Goal: Information Seeking & Learning: Learn about a topic

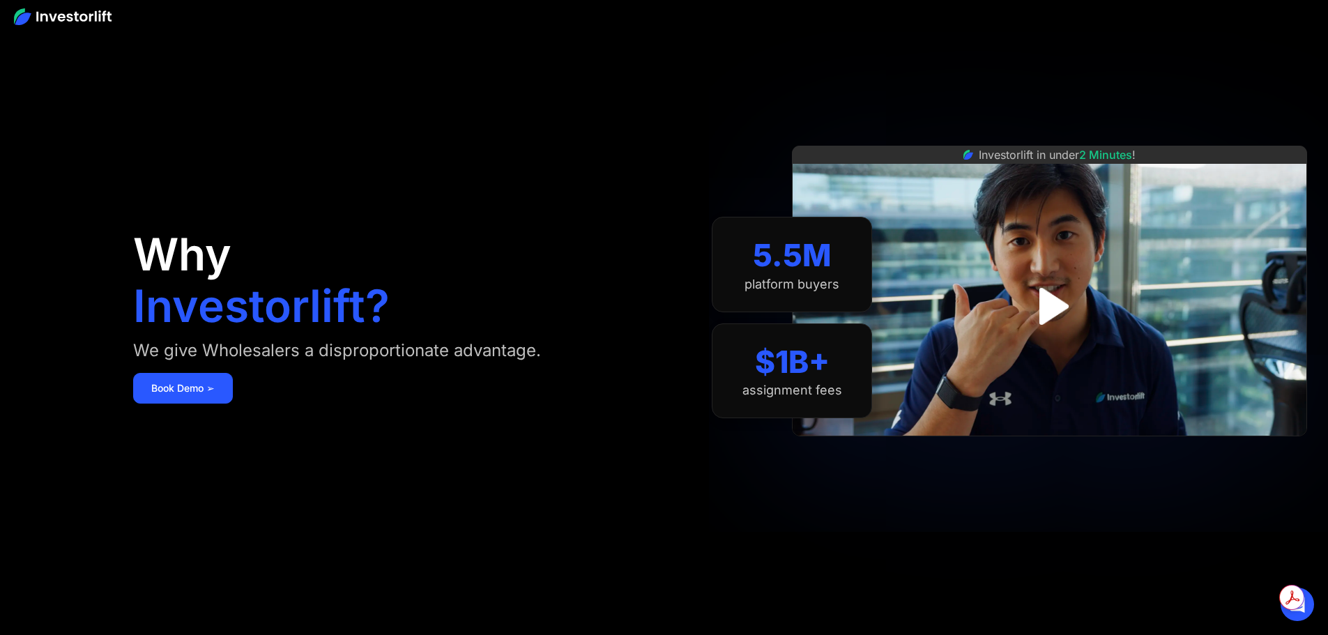
click at [50, 19] on img at bounding box center [63, 16] width 98 height 17
click at [33, 25] on div at bounding box center [664, 16] width 1328 height 32
drag, startPoint x: 32, startPoint y: 25, endPoint x: 26, endPoint y: 20, distance: 8.4
click at [26, 20] on div at bounding box center [664, 16] width 1328 height 32
click at [24, 18] on img at bounding box center [63, 16] width 98 height 17
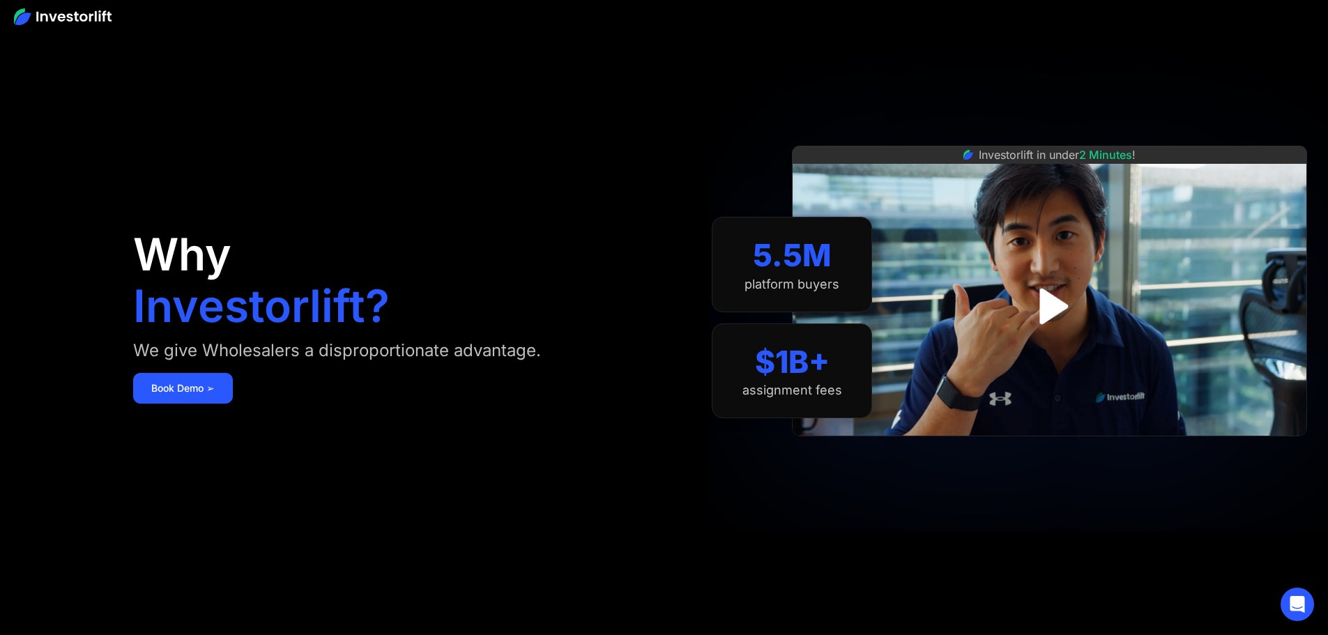
click at [24, 18] on img at bounding box center [63, 16] width 98 height 17
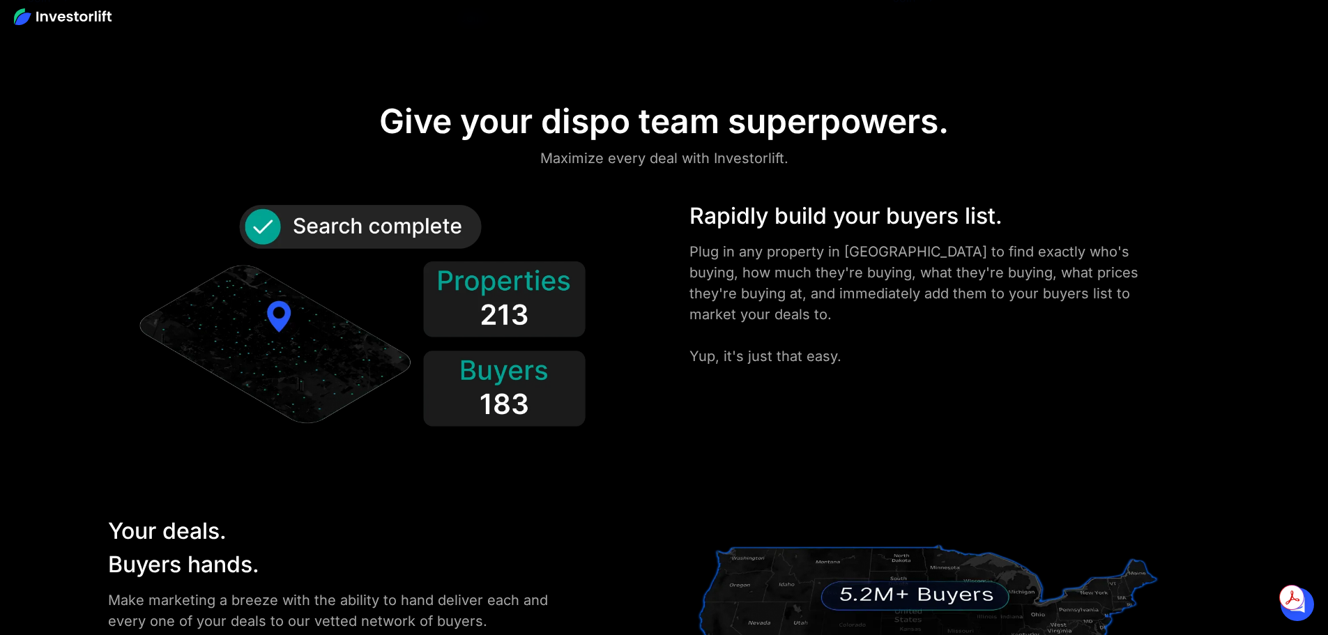
scroll to position [2161, 0]
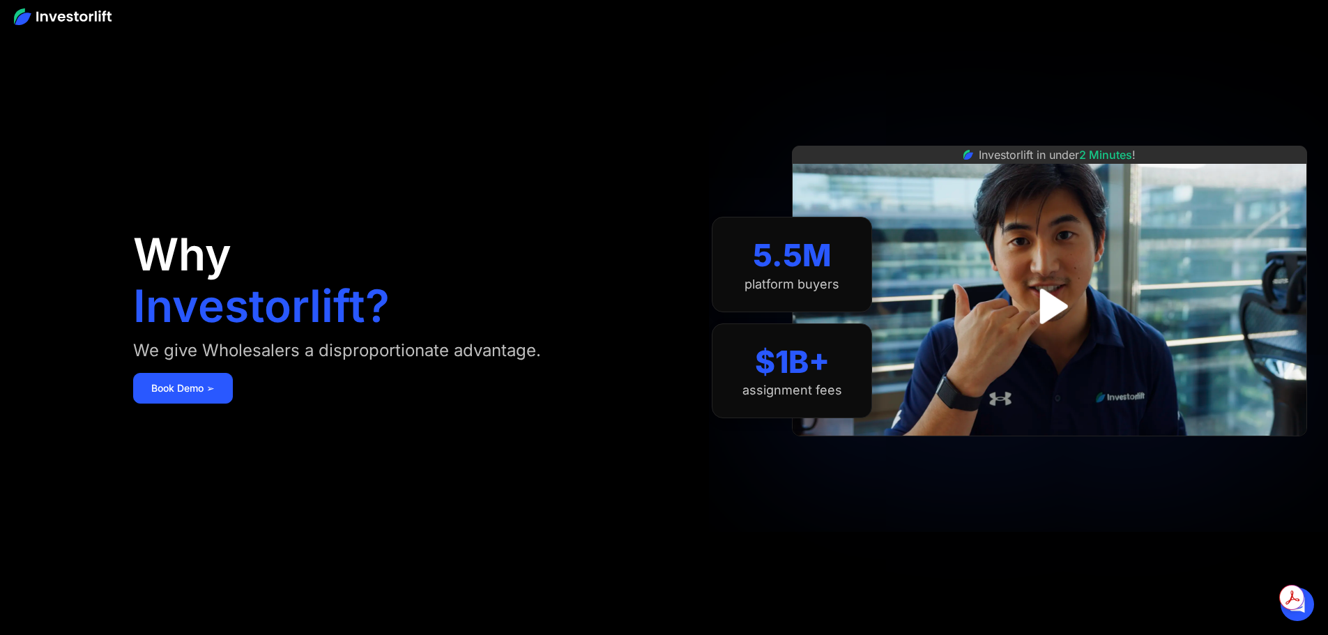
click at [233, 404] on link "Book Demo ➢" at bounding box center [183, 388] width 100 height 31
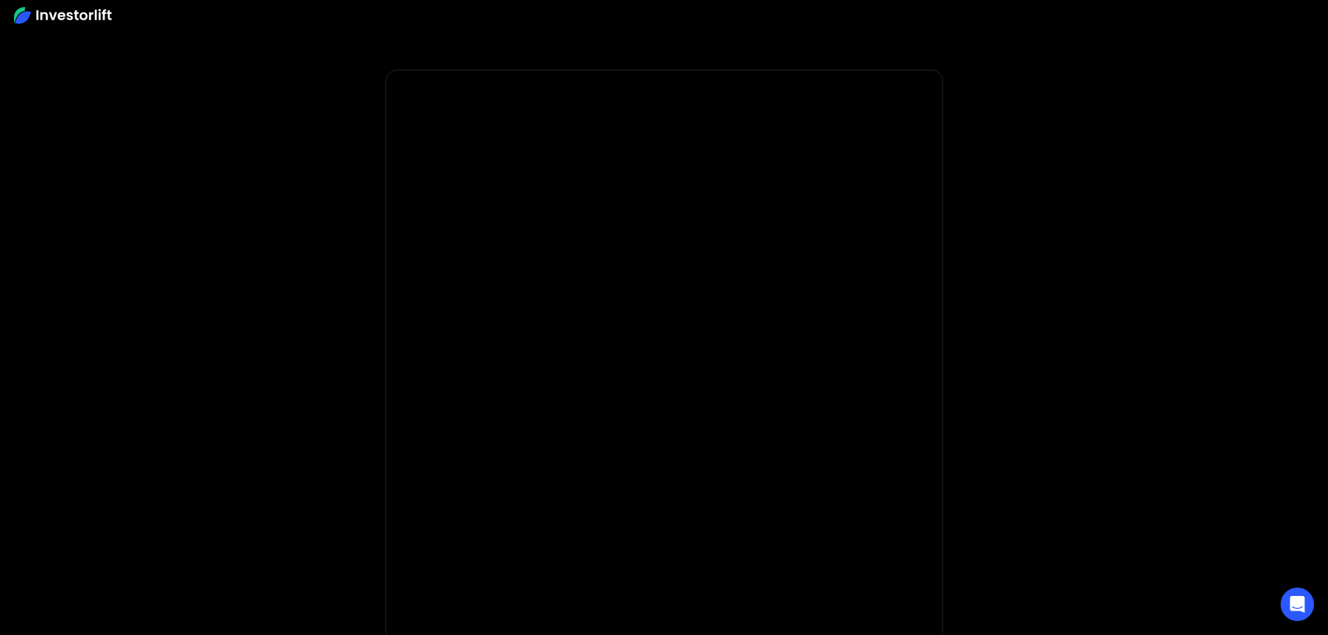
click at [63, 20] on img at bounding box center [63, 15] width 98 height 17
click at [59, 16] on img at bounding box center [63, 15] width 98 height 17
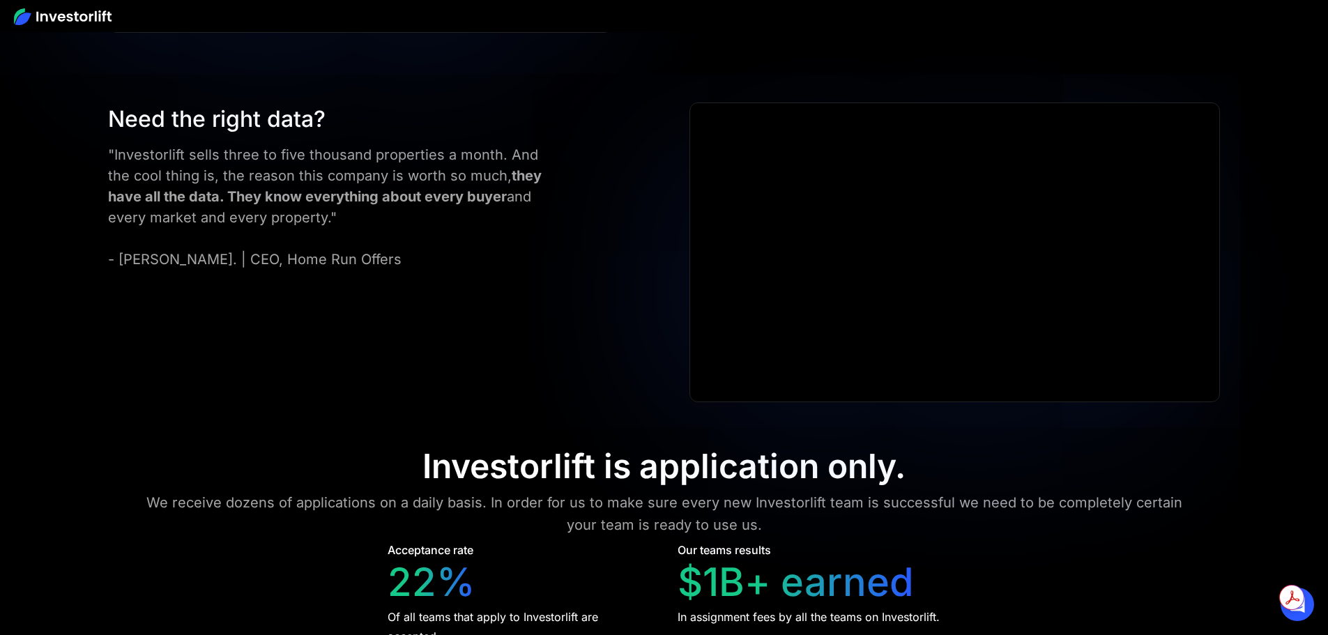
scroll to position [5575, 0]
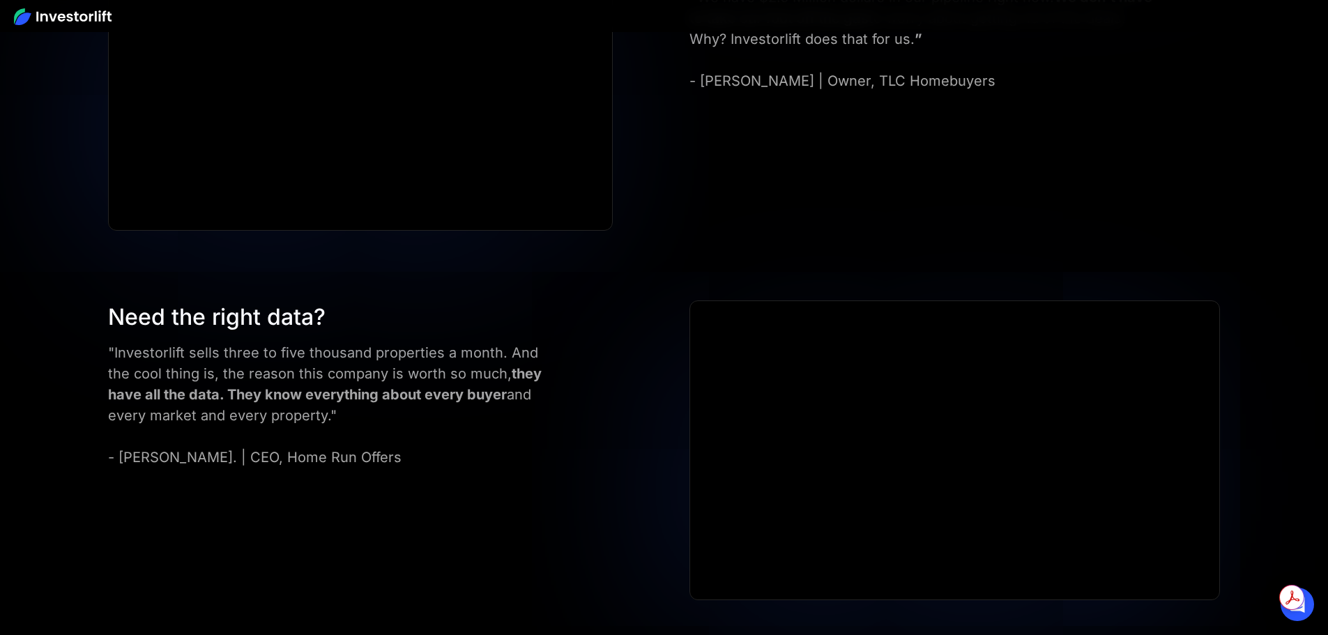
scroll to position [5366, 0]
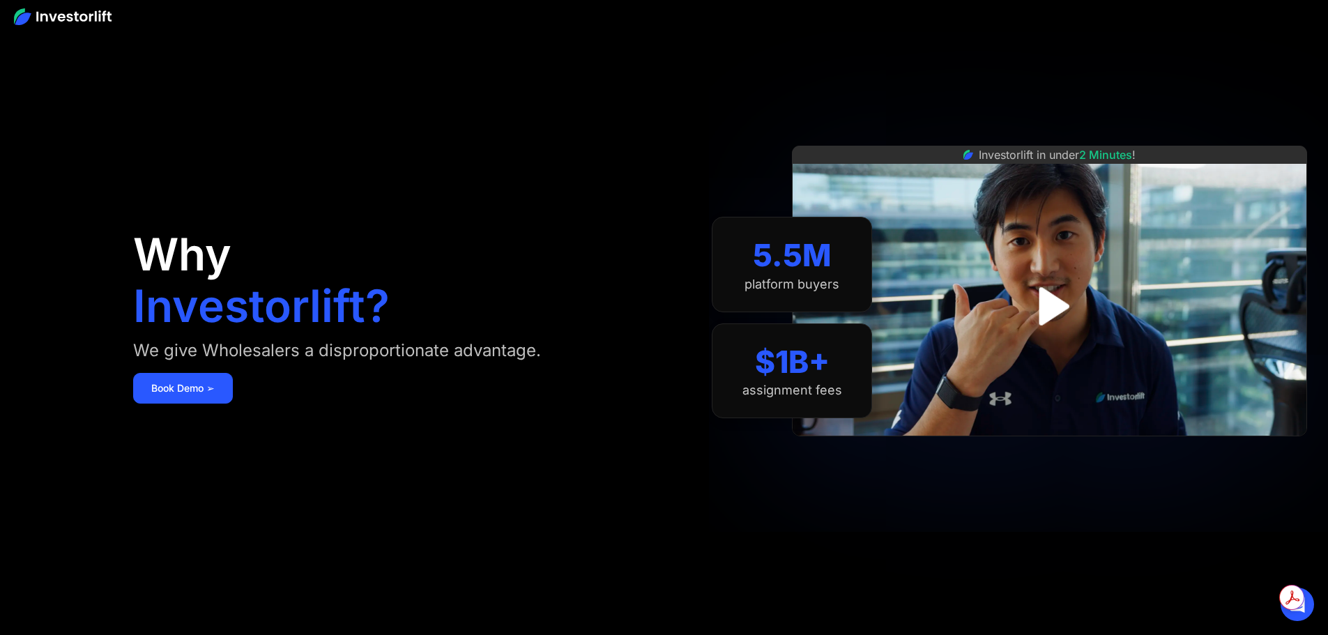
click at [1021, 106] on div "Investorlift in under 2 Minutes !" at bounding box center [1049, 317] width 515 height 635
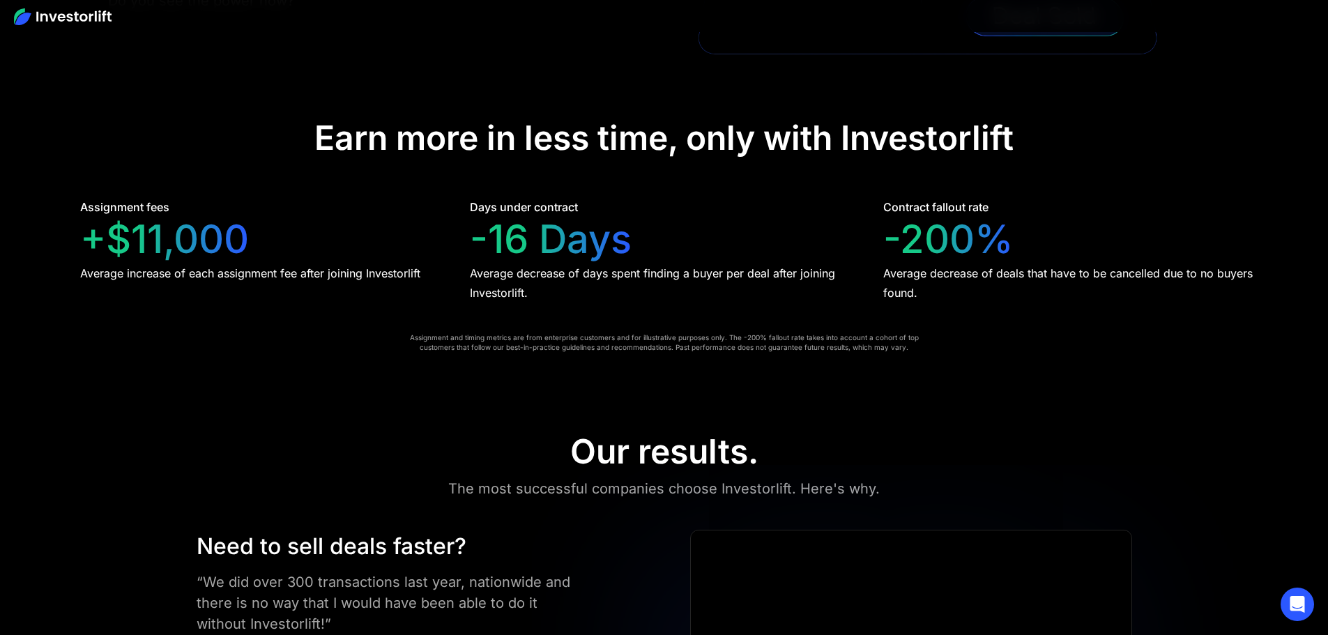
scroll to position [3067, 0]
